Goal: Information Seeking & Learning: Learn about a topic

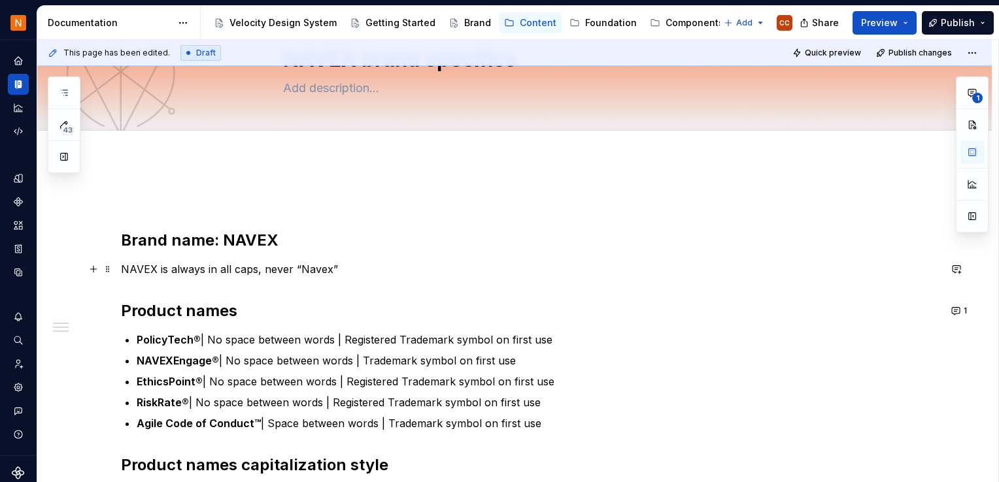
scroll to position [131, 0]
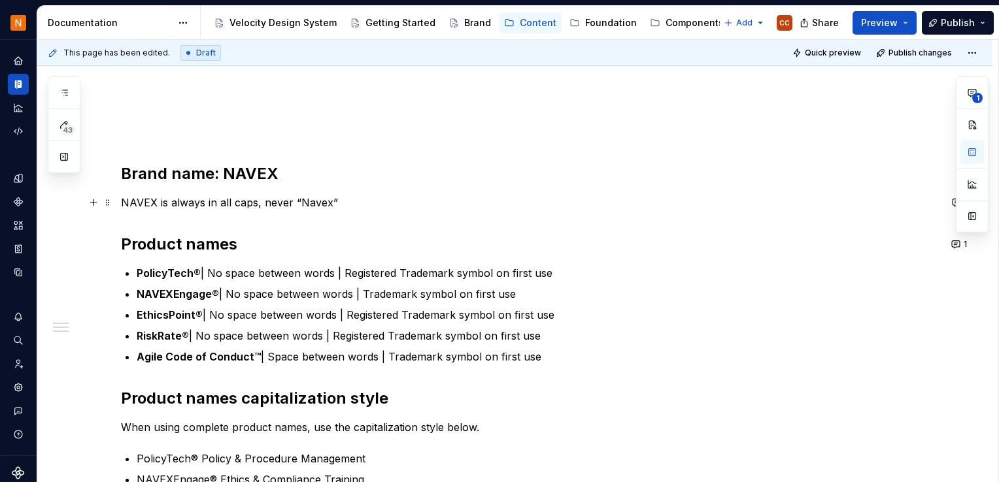
type textarea "*"
click at [567, 269] on p "PolicyTech® | No space between words | Registered Trademark symbol on first use" at bounding box center [538, 273] width 803 height 16
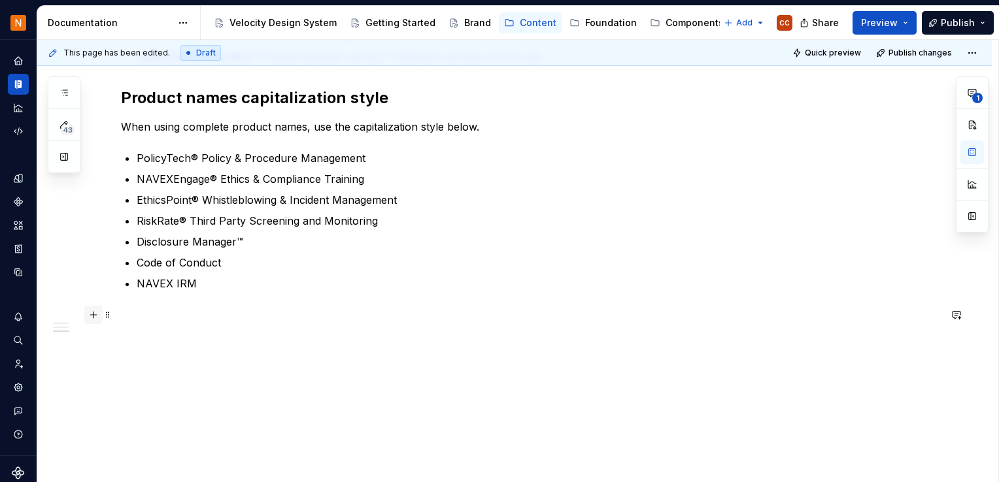
click at [97, 317] on button "button" at bounding box center [93, 315] width 18 height 18
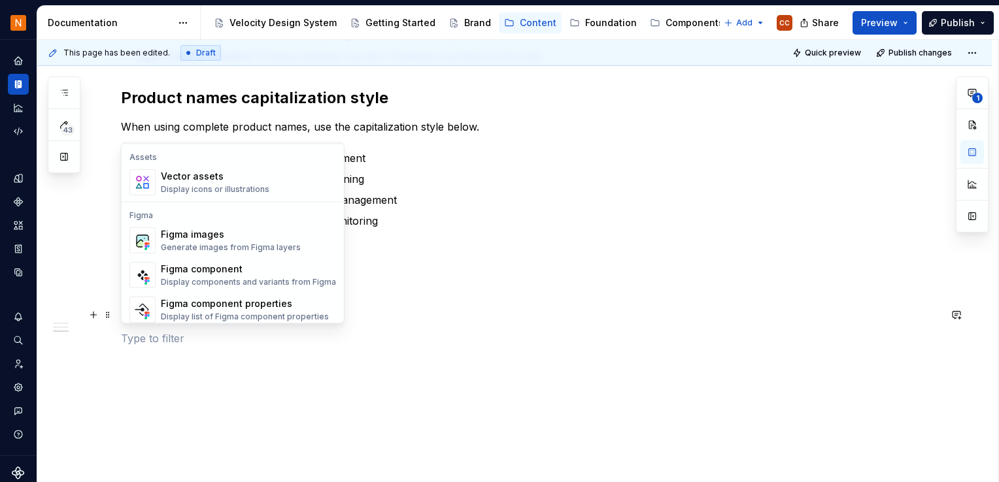
scroll to position [1177, 0]
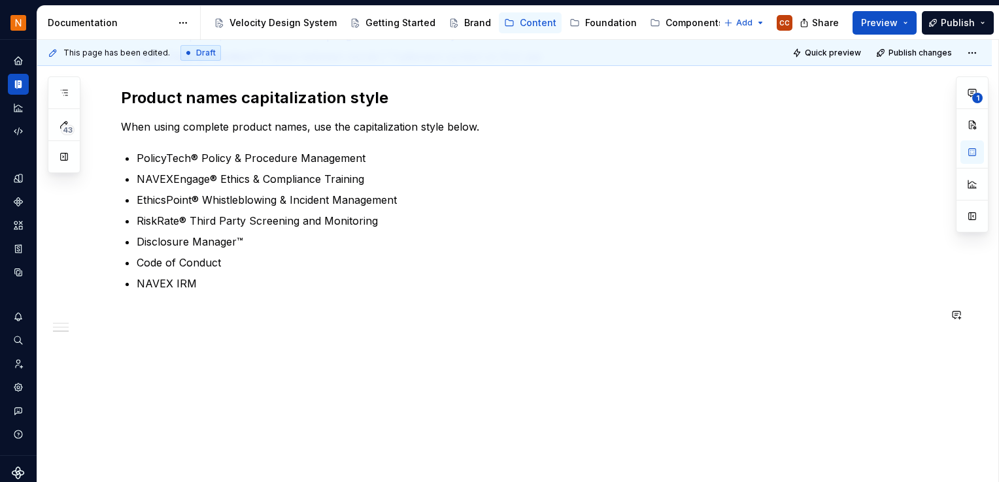
click at [499, 252] on ul "PolicyTech® Policy & Procedure Management NAVEXEngage® Ethics & Compliance Trai…" at bounding box center [538, 220] width 803 height 141
click at [96, 316] on button "button" at bounding box center [93, 315] width 18 height 18
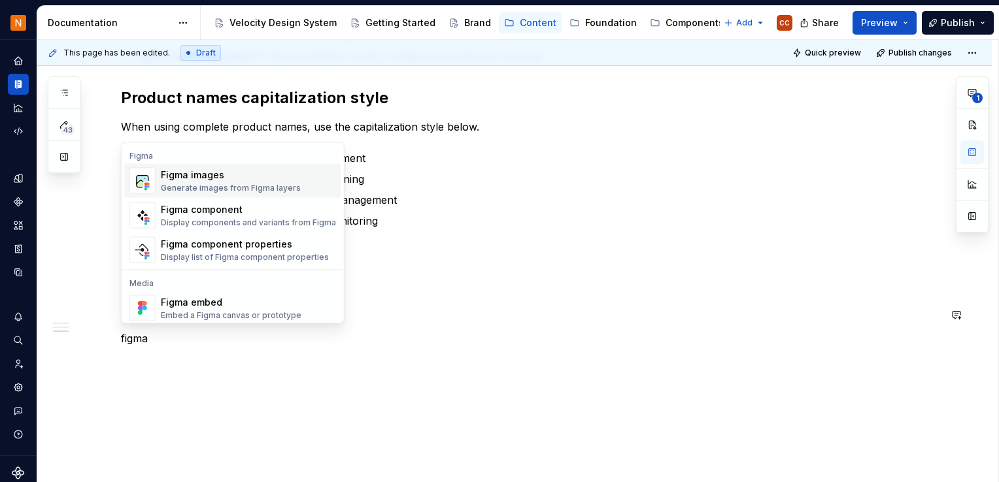
click at [220, 176] on div "Figma images" at bounding box center [231, 175] width 140 height 13
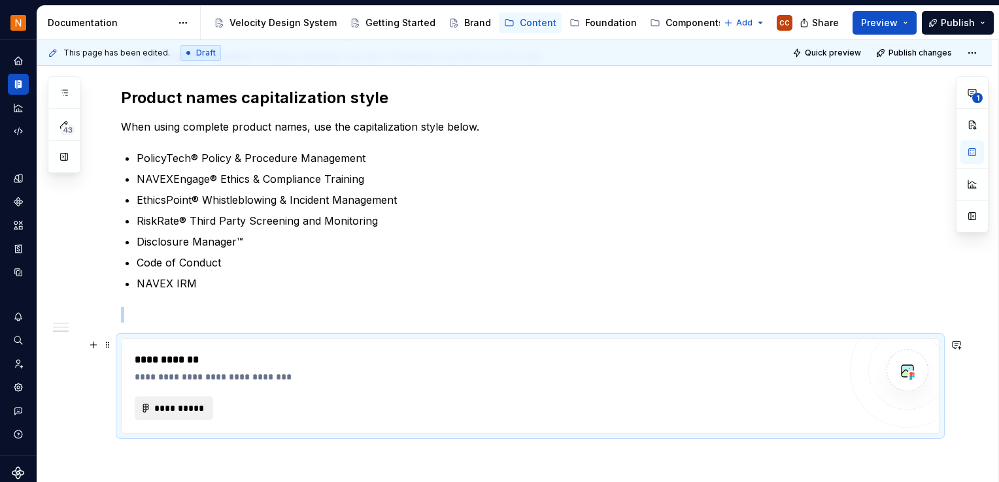
click at [184, 410] on span "**********" at bounding box center [179, 408] width 51 height 13
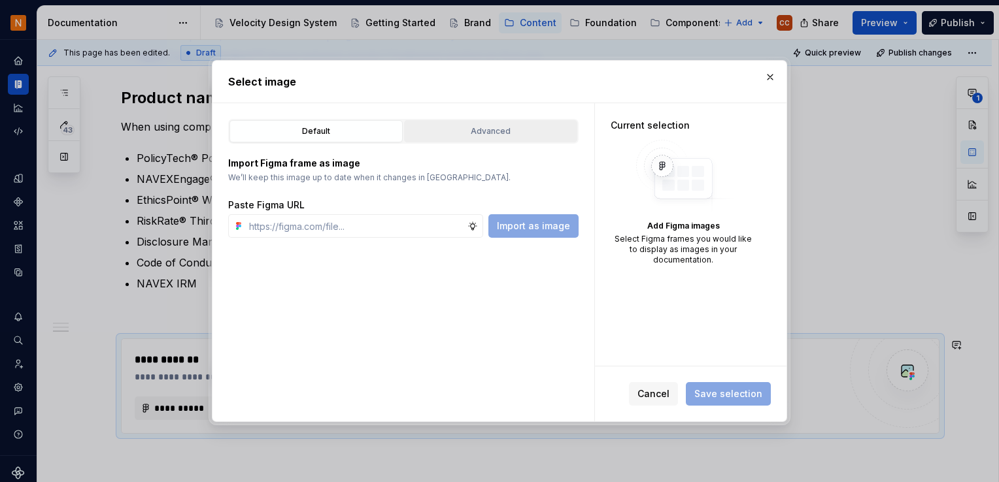
click at [502, 129] on div "Advanced" at bounding box center [491, 131] width 164 height 13
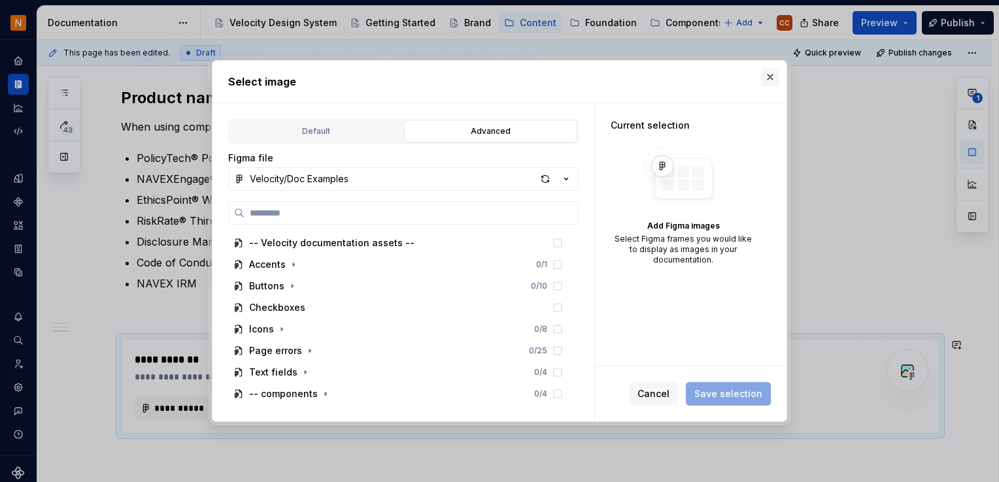
click at [768, 80] on button "button" at bounding box center [770, 77] width 18 height 18
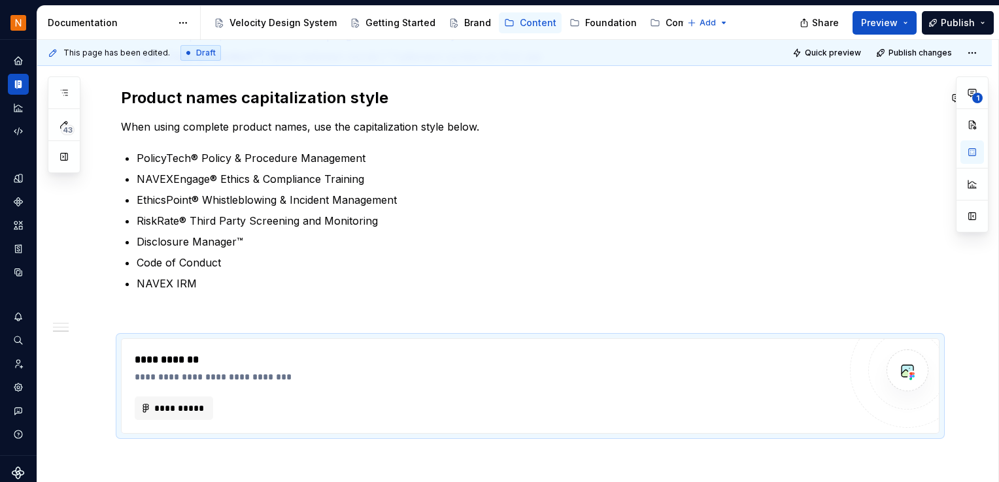
type textarea "*"
